Goal: Transaction & Acquisition: Purchase product/service

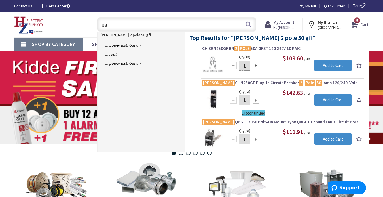
type input "e"
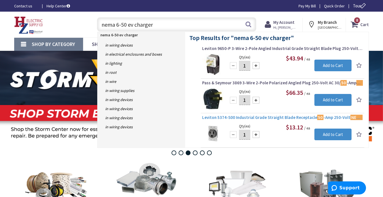
type input "nema 6-50 ev charger"
click at [242, 115] on span "Leviton 5374-S00 Industrial Grade Straight Blade Receptacle 50 -Amp 250-Volt NE…" at bounding box center [282, 118] width 161 height 6
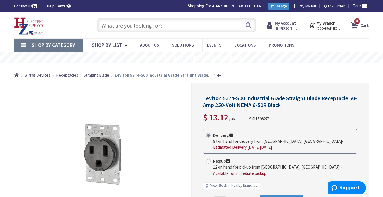
click at [201, 24] on input "text" at bounding box center [176, 25] width 159 height 14
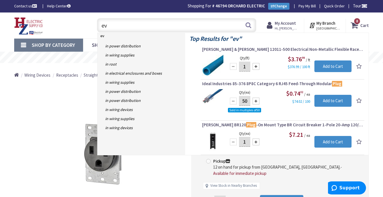
type input "e"
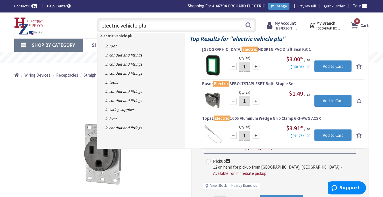
type input "electric vehicle plug"
